Goal: Information Seeking & Learning: Learn about a topic

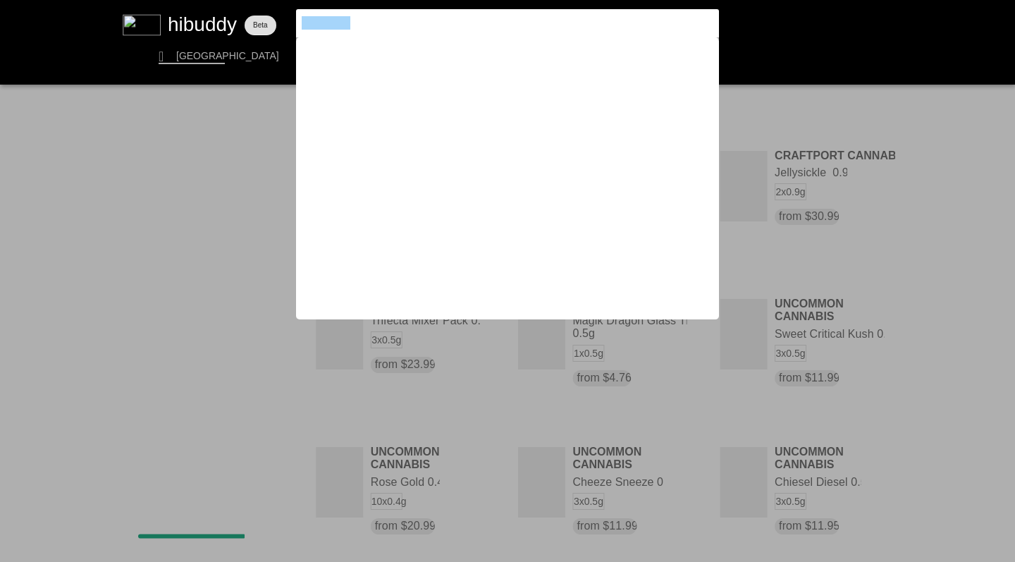
drag, startPoint x: 369, startPoint y: 25, endPoint x: 170, endPoint y: 15, distance: 199.1
click at [170, 15] on flt-glass-pane at bounding box center [507, 281] width 1015 height 562
type input "west coast gas"
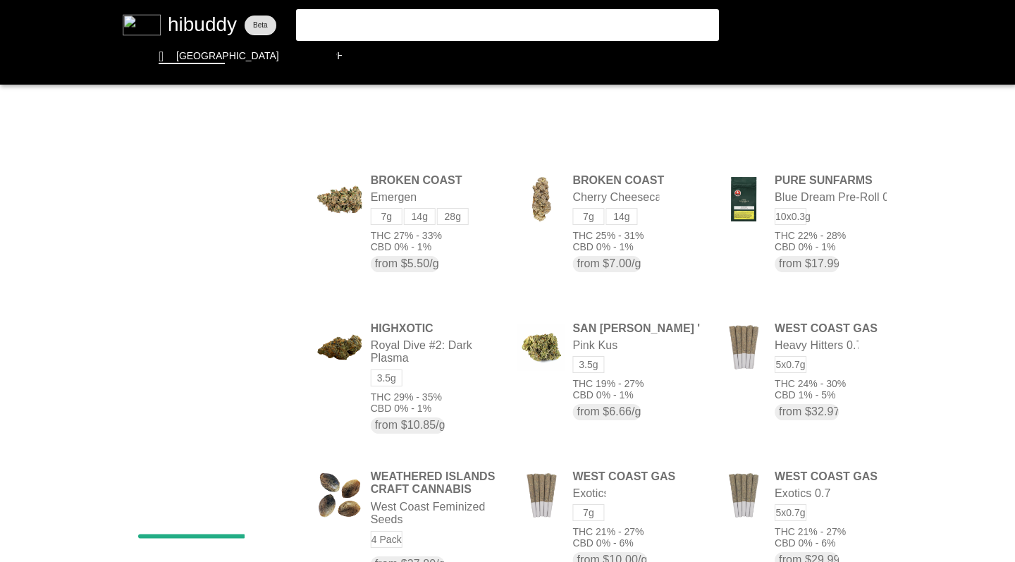
click at [802, 114] on flt-glass-pane at bounding box center [507, 281] width 1015 height 562
click at [792, 322] on flt-glass-pane at bounding box center [507, 281] width 1015 height 562
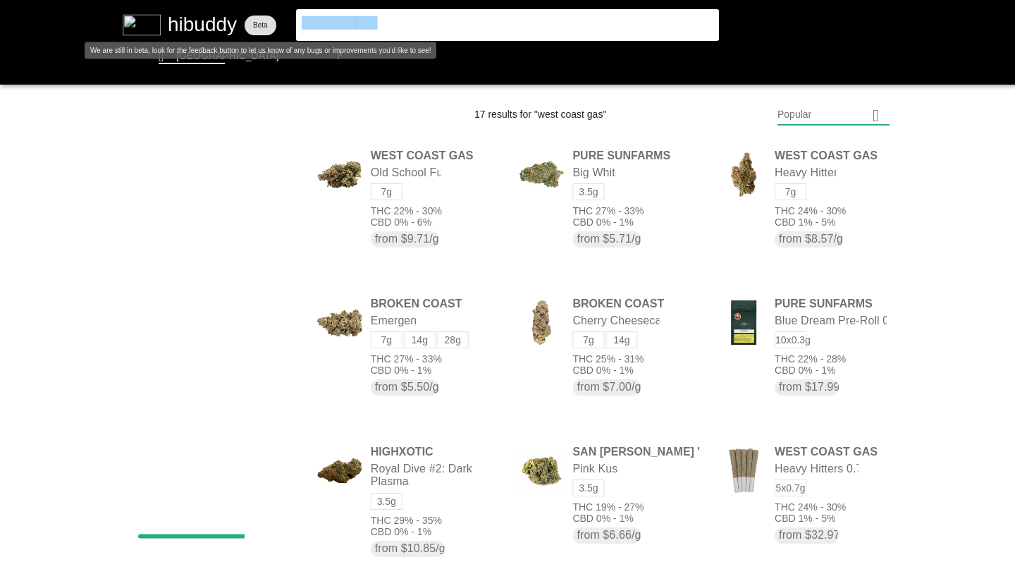
drag, startPoint x: 389, startPoint y: 26, endPoint x: 217, endPoint y: 4, distance: 173.5
click at [217, 4] on flt-glass-pane at bounding box center [507, 281] width 1015 height 562
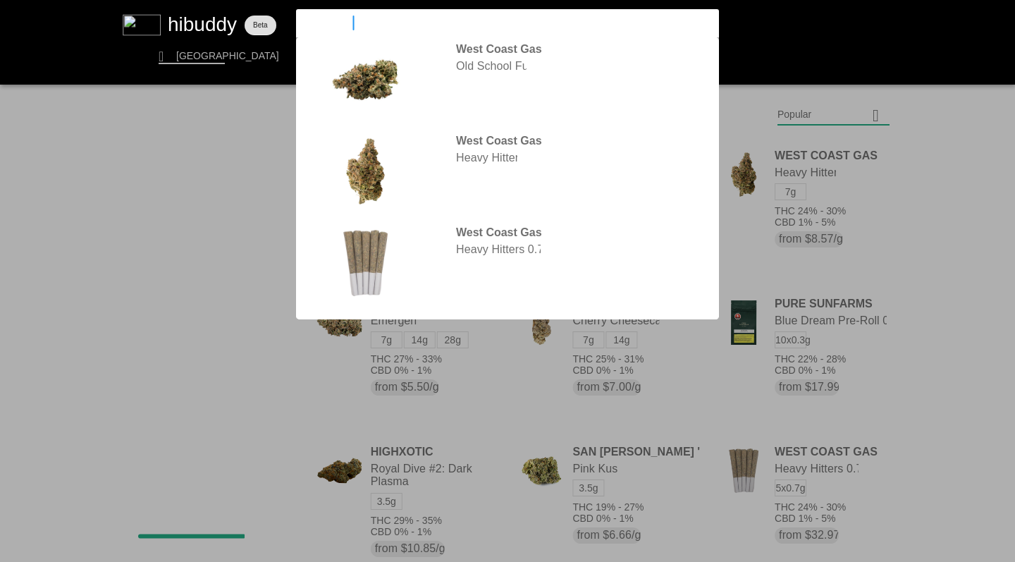
type input "simply bare"
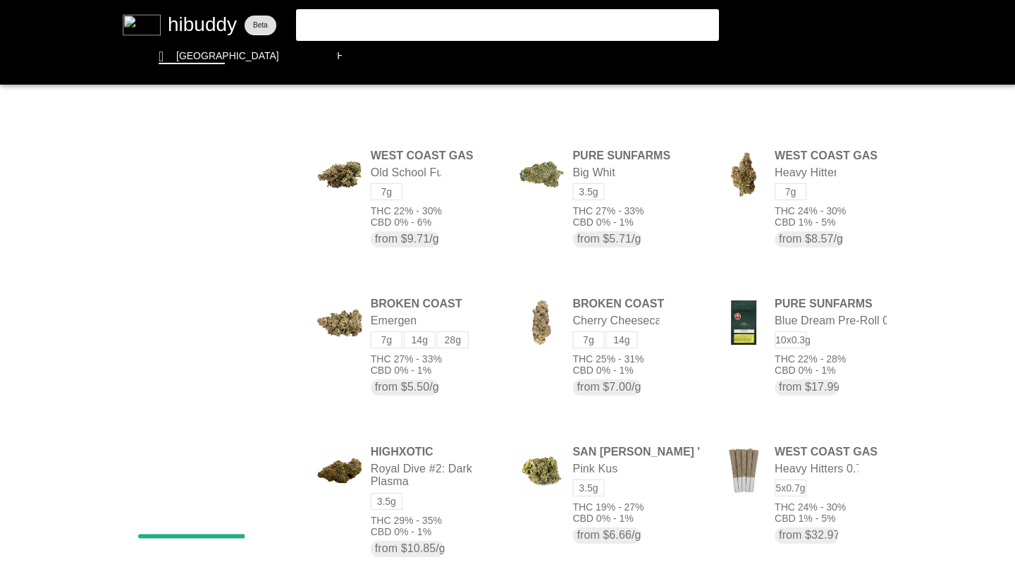
click at [391, 20] on flt-glass-pane at bounding box center [507, 281] width 1015 height 562
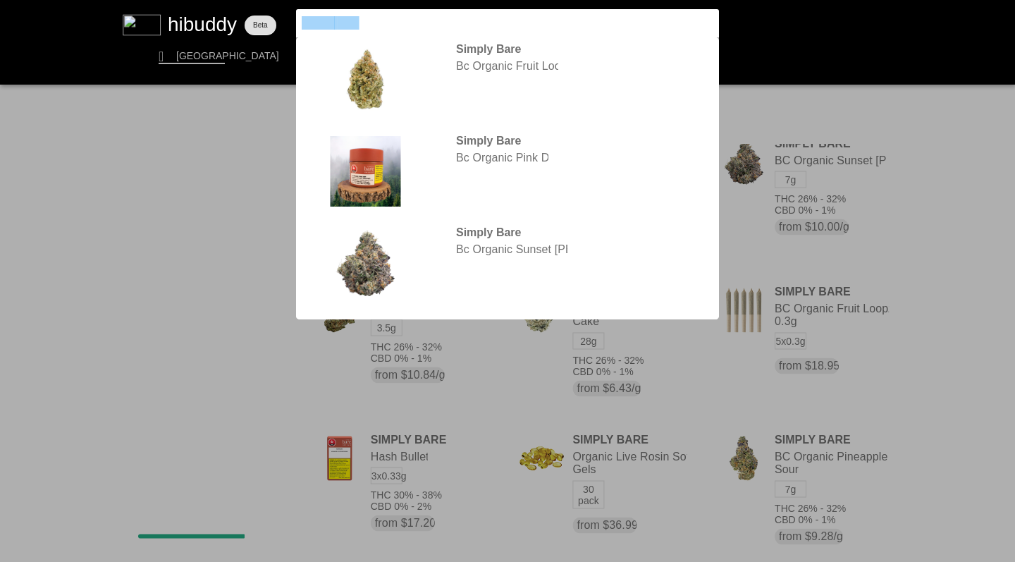
drag, startPoint x: 385, startPoint y: 30, endPoint x: 181, endPoint y: 5, distance: 205.3
click at [180, 5] on flt-glass-pane at bounding box center [507, 281] width 1015 height 562
type input "carmel"
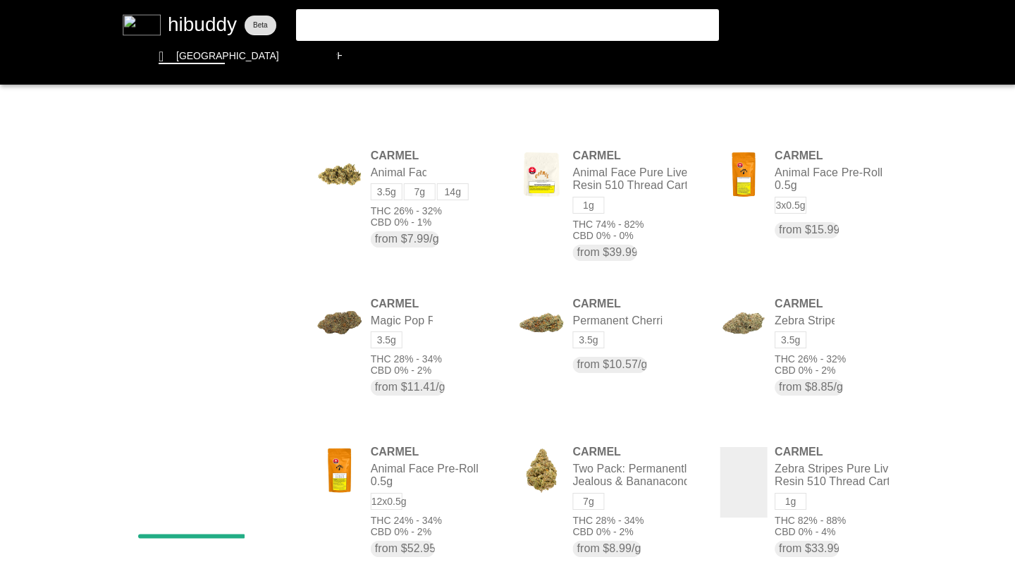
click at [800, 114] on flt-glass-pane at bounding box center [507, 281] width 1015 height 562
click at [800, 213] on flt-glass-pane at bounding box center [507, 281] width 1015 height 562
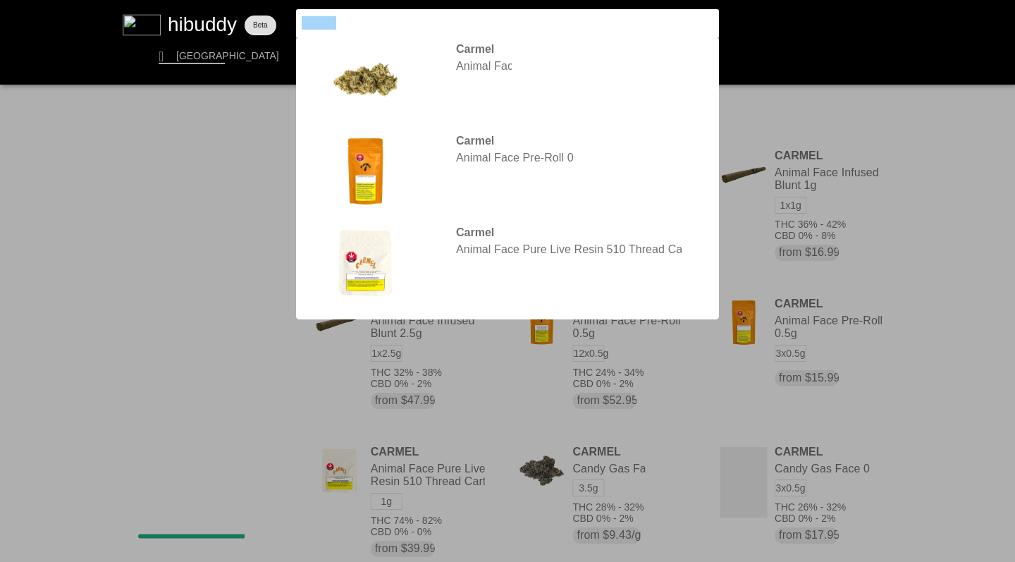
drag, startPoint x: 388, startPoint y: 11, endPoint x: 276, endPoint y: 6, distance: 112.2
click at [275, 6] on flt-glass-pane at bounding box center [507, 281] width 1015 height 562
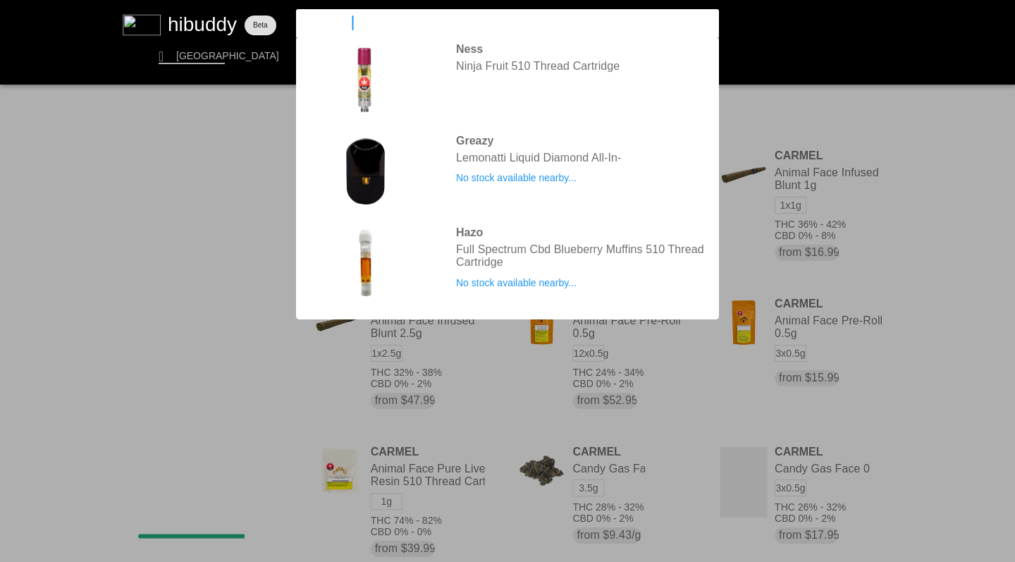
type input "uncommon"
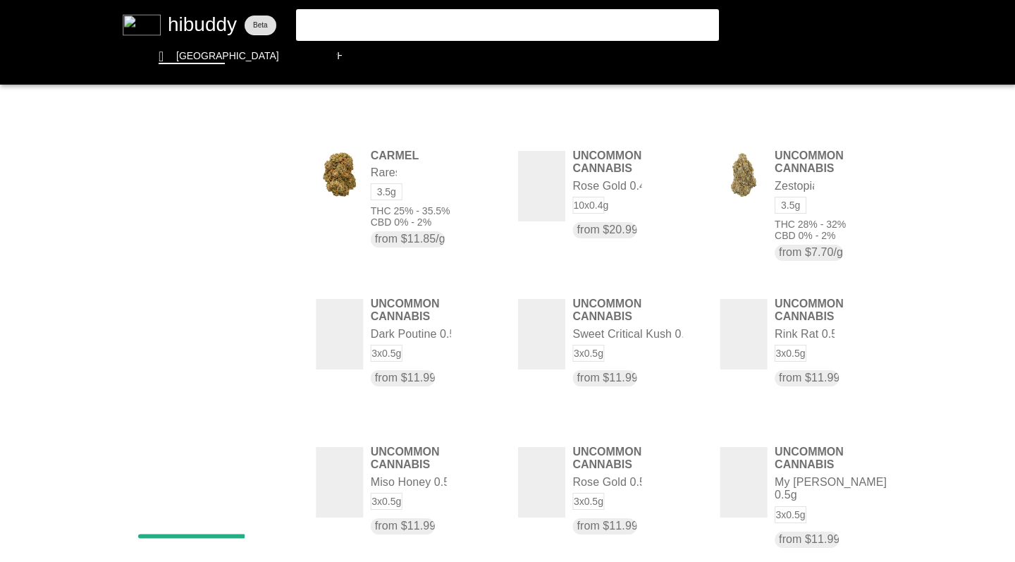
click at [802, 116] on flt-glass-pane at bounding box center [507, 281] width 1015 height 562
click at [810, 207] on flt-glass-pane at bounding box center [507, 281] width 1015 height 562
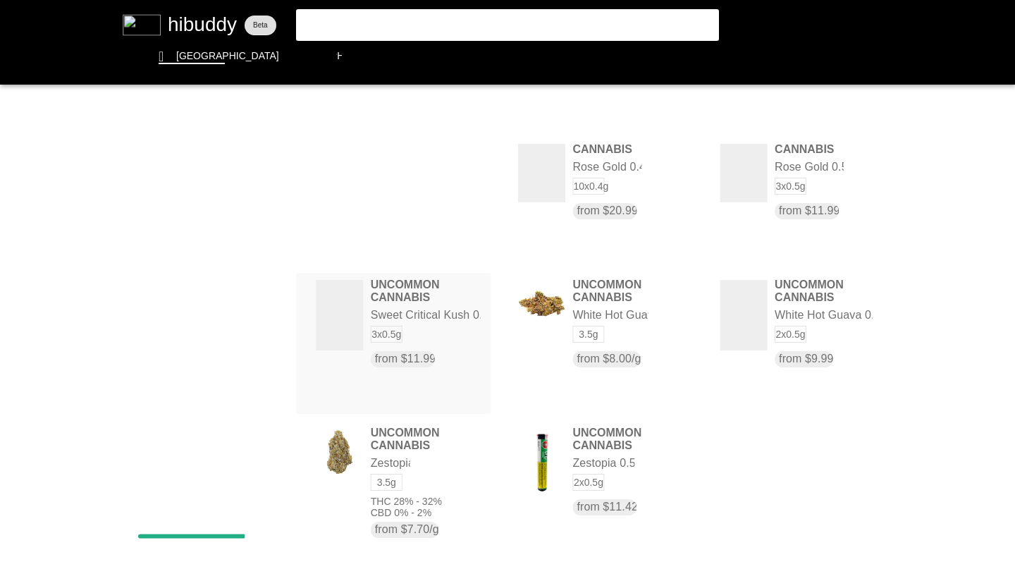
click at [400, 317] on flt-glass-pane at bounding box center [507, 281] width 1015 height 562
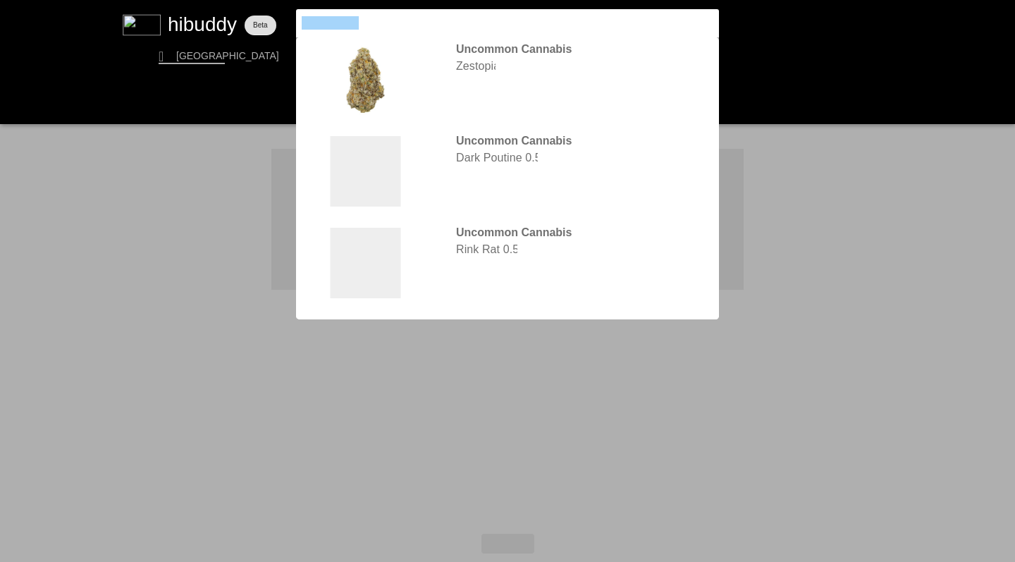
drag, startPoint x: 370, startPoint y: 25, endPoint x: 283, endPoint y: 18, distance: 87.1
click at [283, 18] on flt-glass-pane at bounding box center [507, 281] width 1015 height 562
type input "four54"
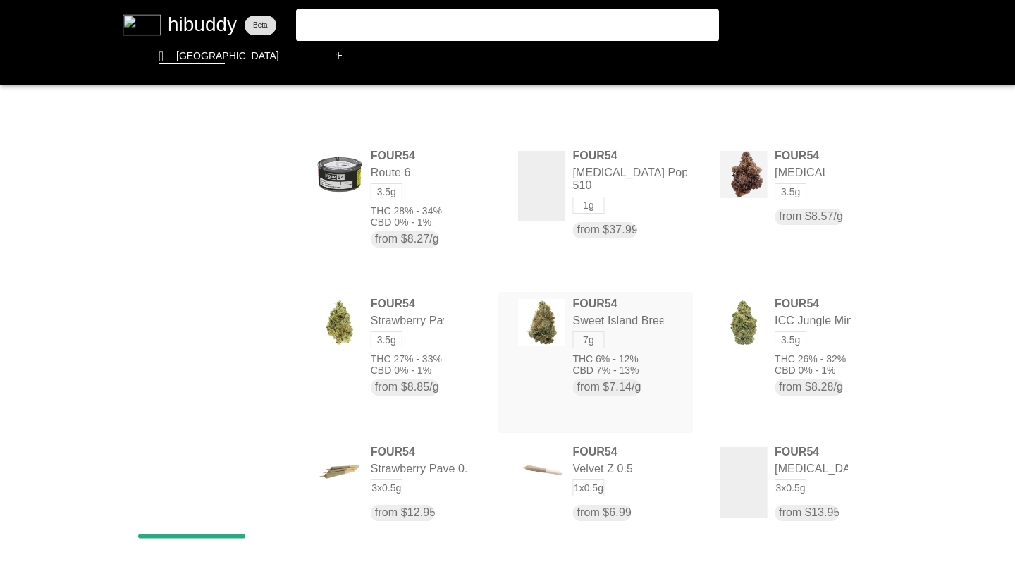
click at [587, 379] on flt-glass-pane at bounding box center [507, 281] width 1015 height 562
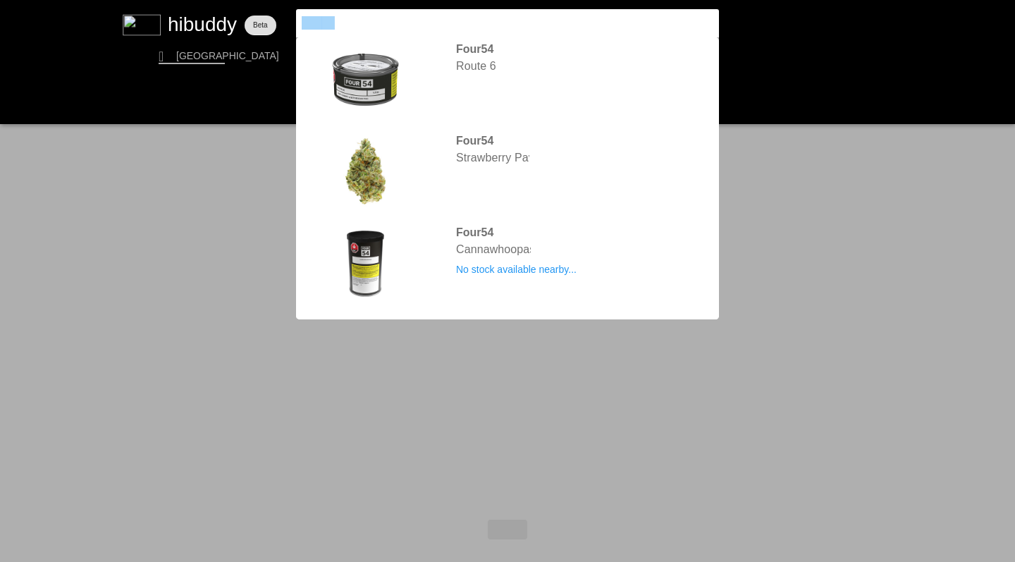
drag, startPoint x: 342, startPoint y: 26, endPoint x: 252, endPoint y: 8, distance: 91.3
click at [252, 8] on flt-glass-pane at bounding box center [507, 281] width 1015 height 562
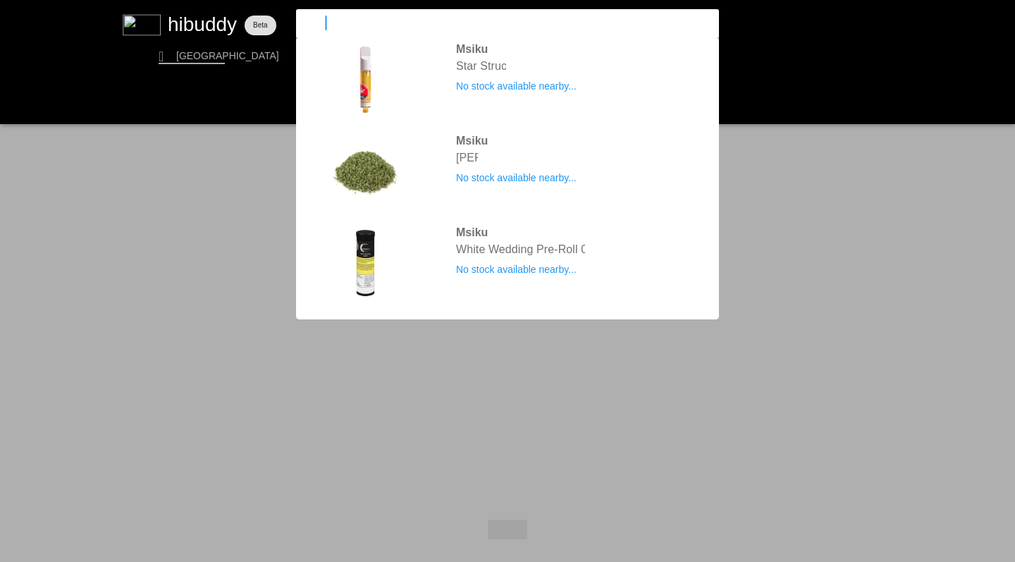
type input "msiku"
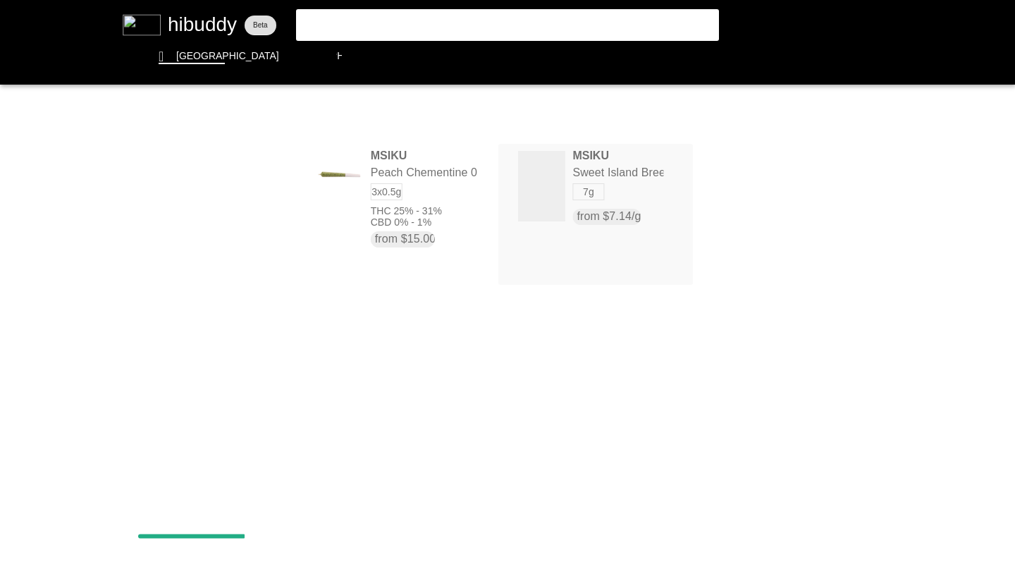
click at [537, 174] on flt-glass-pane at bounding box center [507, 281] width 1015 height 562
